Goal: Navigation & Orientation: Understand site structure

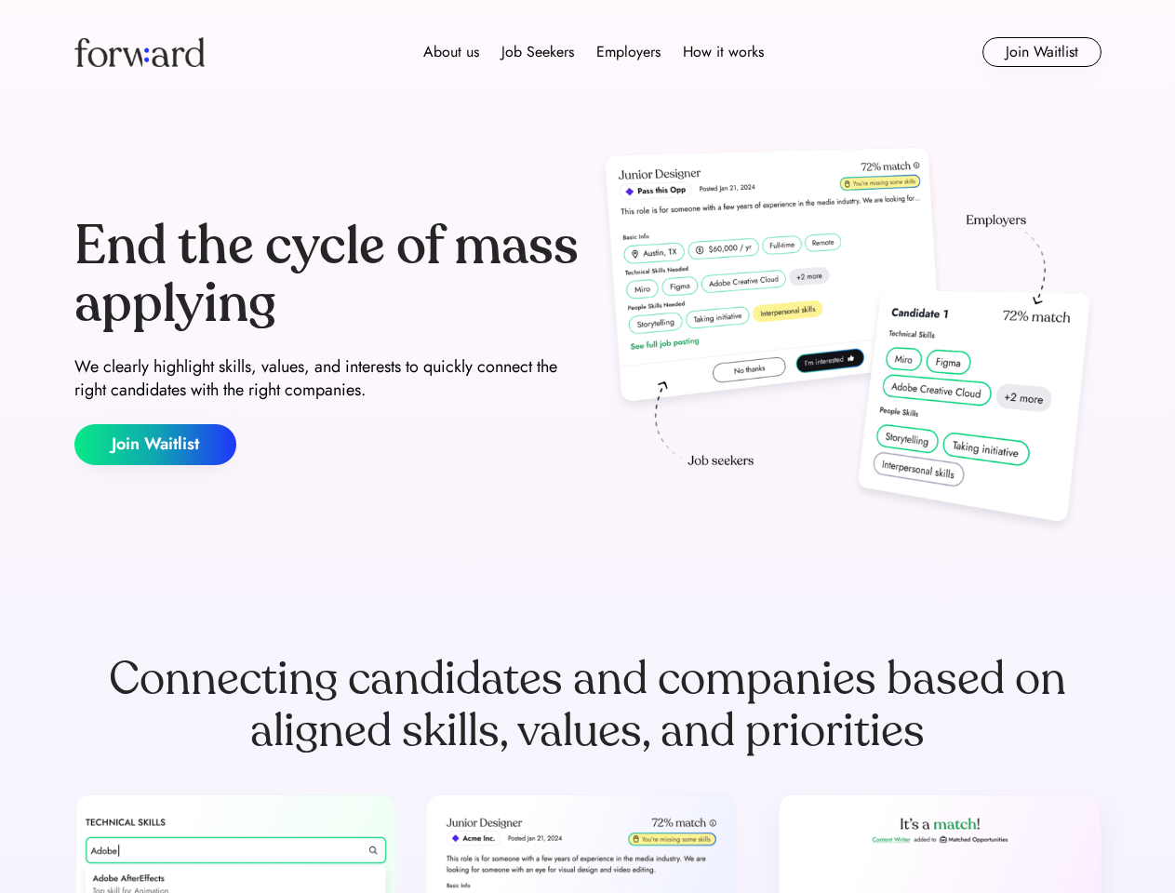
click at [587, 446] on div "End the cycle of mass applying We clearly highlight skills, values, and interes…" at bounding box center [587, 341] width 1027 height 400
click at [588, 52] on div "About us Job Seekers Employers How it works" at bounding box center [593, 52] width 733 height 22
click at [140, 52] on img at bounding box center [139, 52] width 130 height 30
click at [593, 52] on div "About us Job Seekers Employers How it works" at bounding box center [593, 52] width 733 height 22
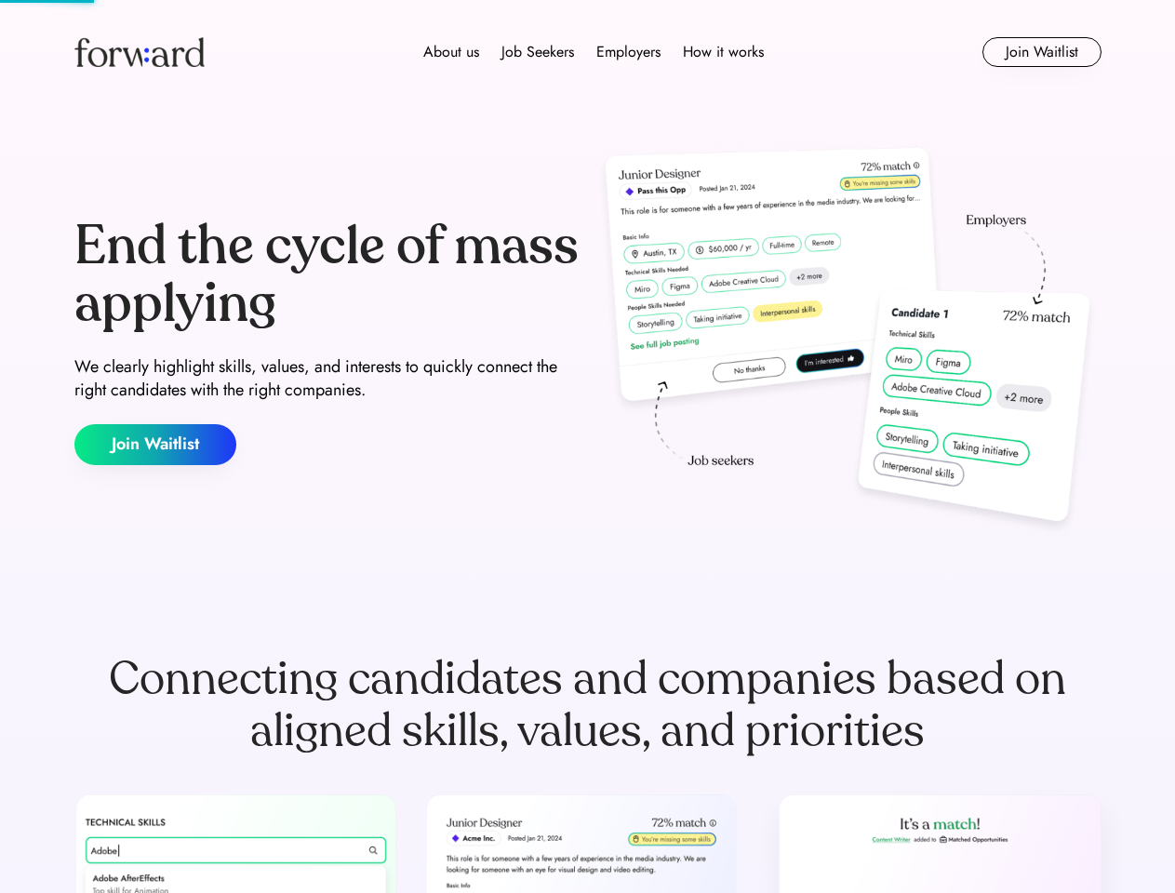
click at [451, 52] on div "About us" at bounding box center [451, 52] width 56 height 22
click at [538, 52] on div "Job Seekers" at bounding box center [537, 52] width 73 height 22
click at [628, 52] on div "Employers" at bounding box center [628, 52] width 64 height 22
click at [722, 52] on div "How it works" at bounding box center [723, 52] width 81 height 22
click at [1041, 52] on button "Join Waitlist" at bounding box center [1041, 52] width 119 height 30
